Goal: Transaction & Acquisition: Purchase product/service

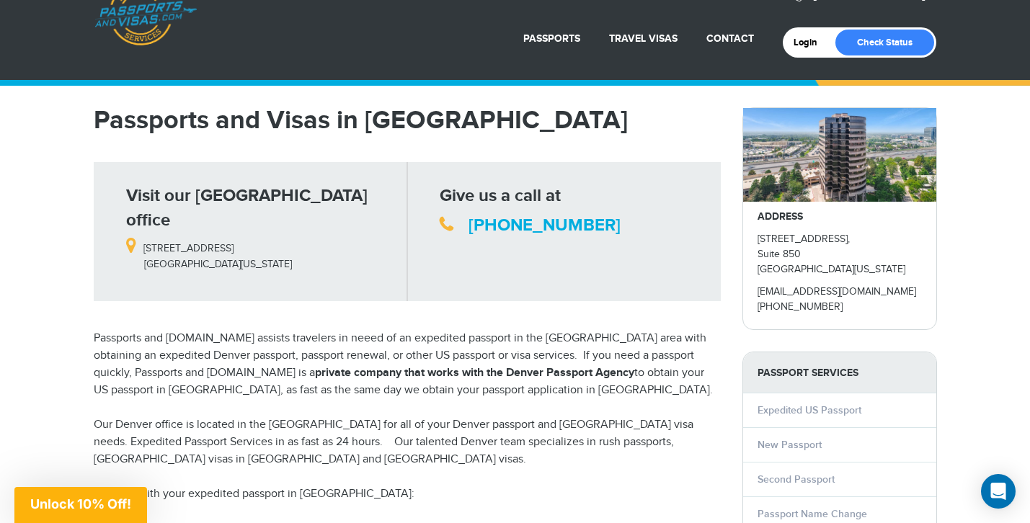
scroll to position [40, 0]
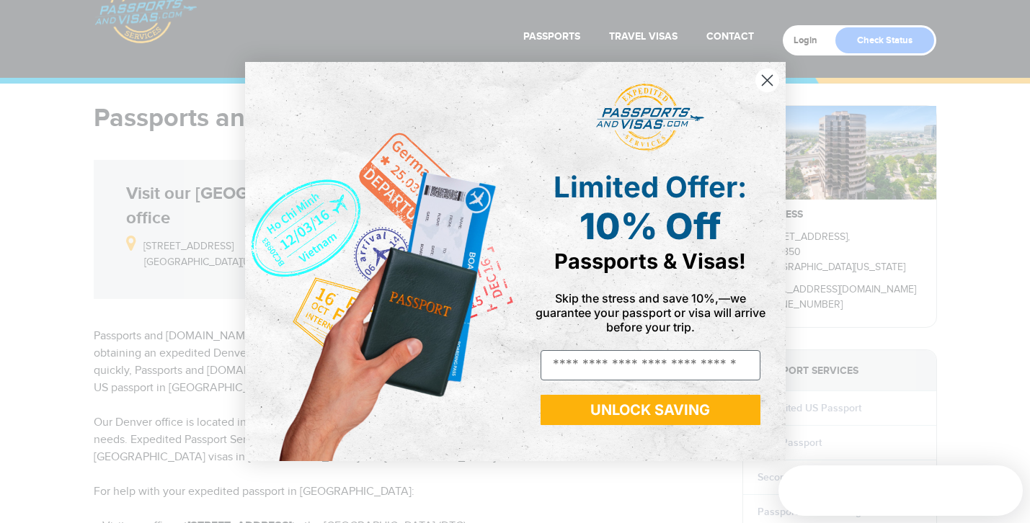
click at [763, 77] on icon "Close dialog" at bounding box center [767, 81] width 10 height 10
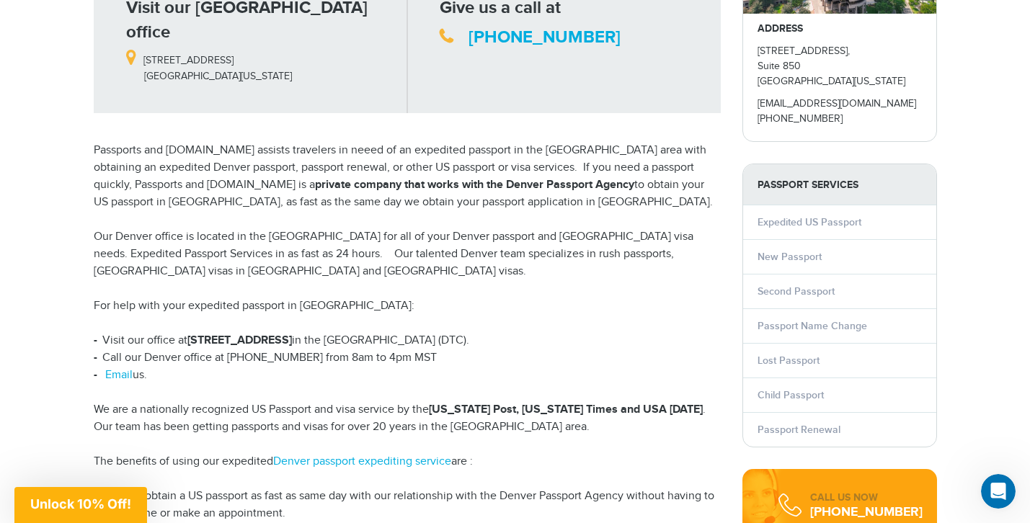
scroll to position [227, 0]
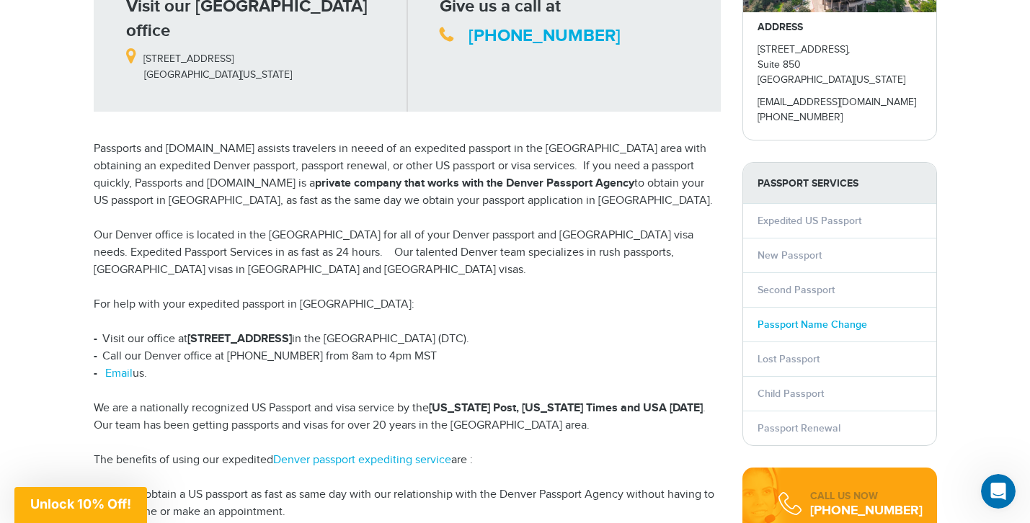
click at [802, 321] on link "Passport Name Change" at bounding box center [812, 324] width 110 height 12
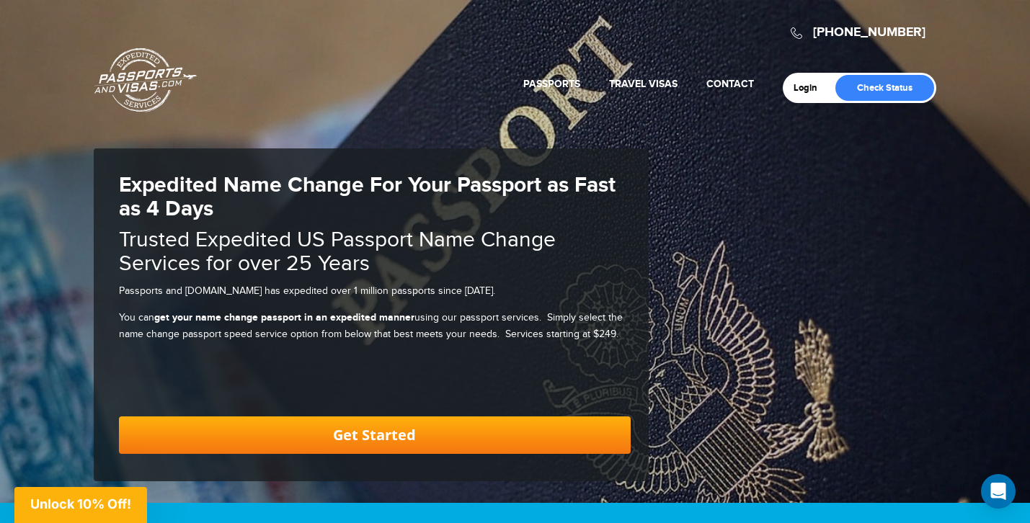
click at [461, 430] on link "Get Started" at bounding box center [375, 434] width 512 height 37
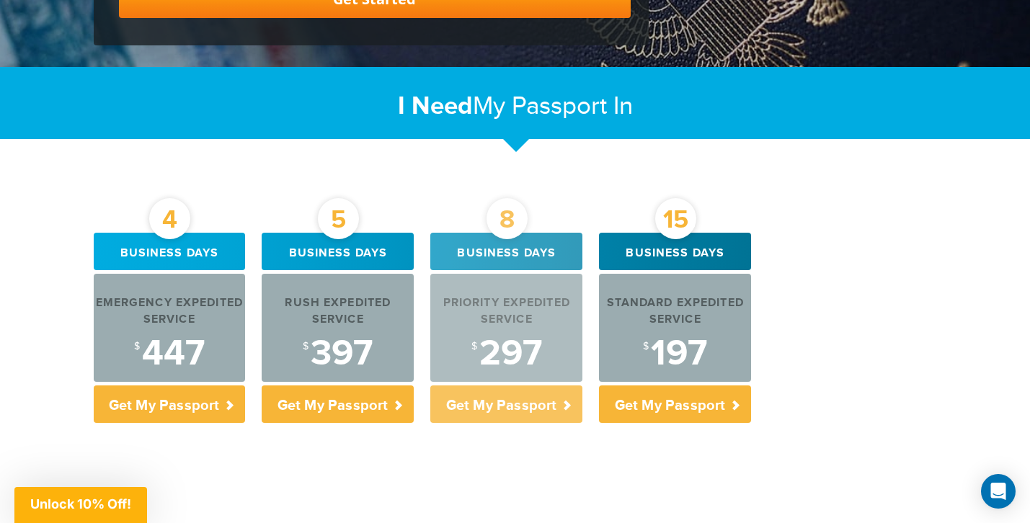
scroll to position [452, 0]
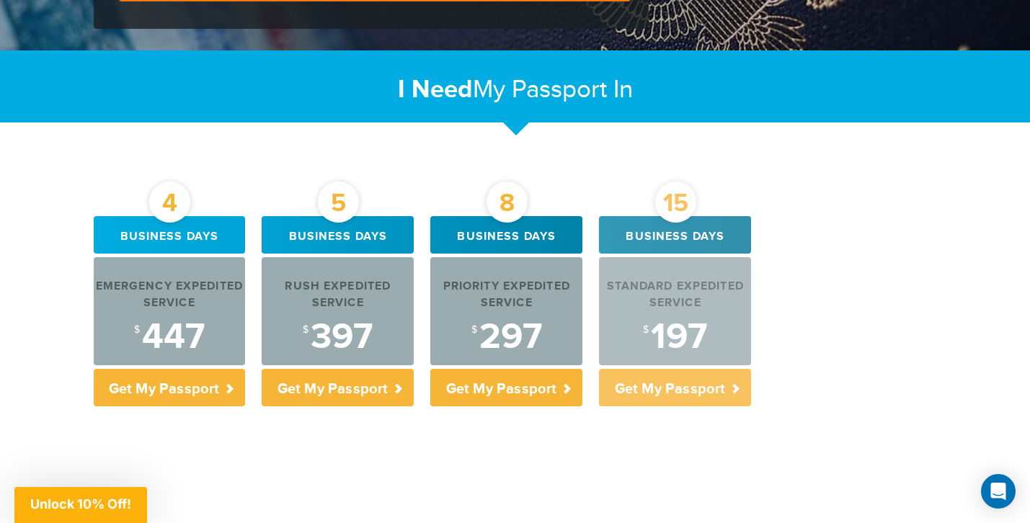
click at [683, 384] on p "Get My Passport" at bounding box center [675, 387] width 152 height 37
